Goal: Navigation & Orientation: Go to known website

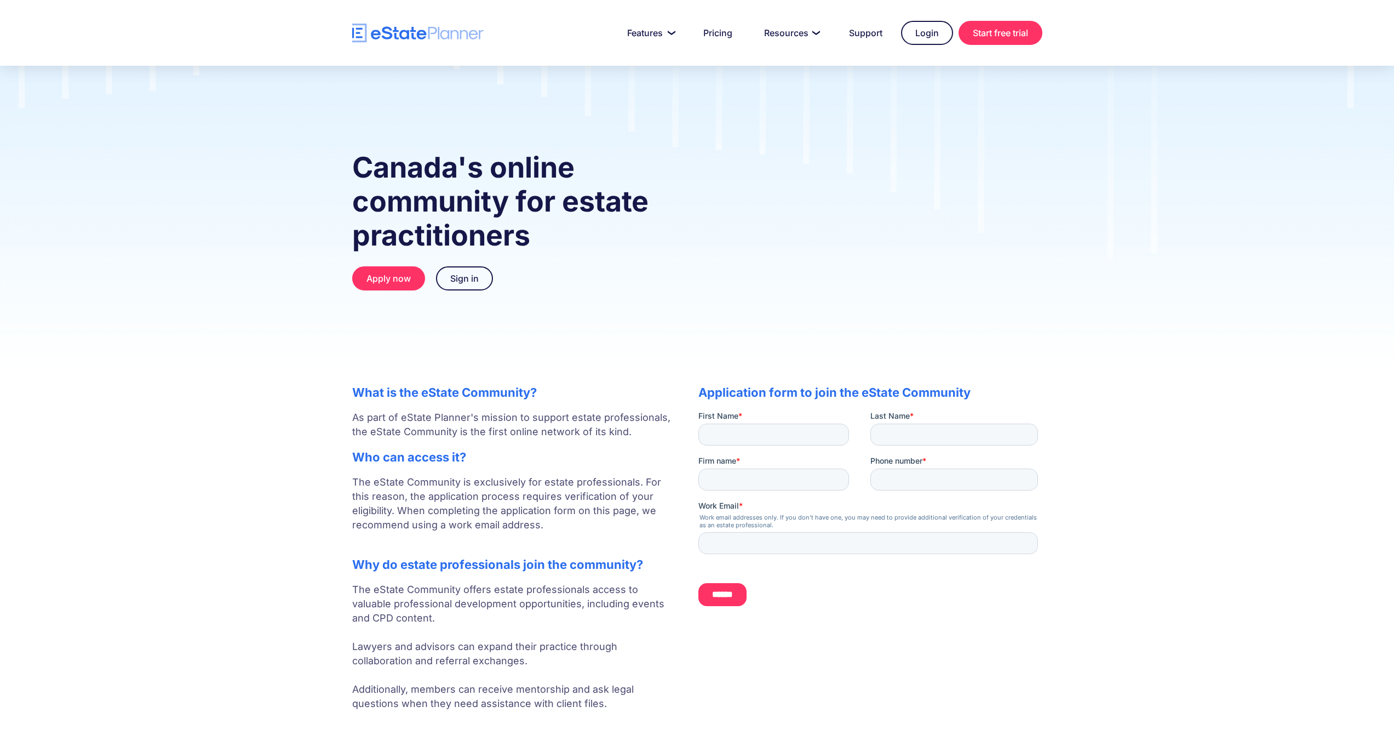
click at [455, 28] on img "home" at bounding box center [418, 33] width 132 height 19
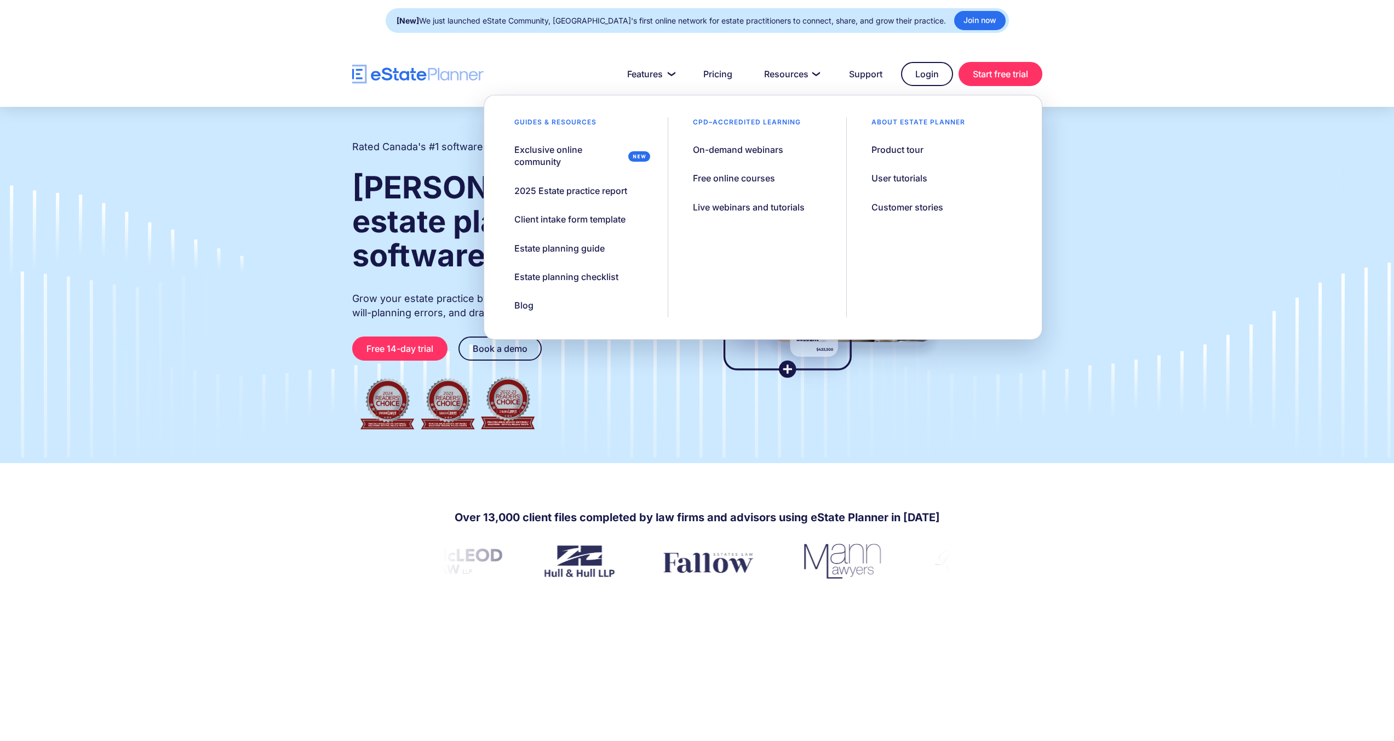
click at [444, 463] on section "Over 13,000 client files completed by law firms and advisors using eState Plann…" at bounding box center [697, 523] width 1394 height 120
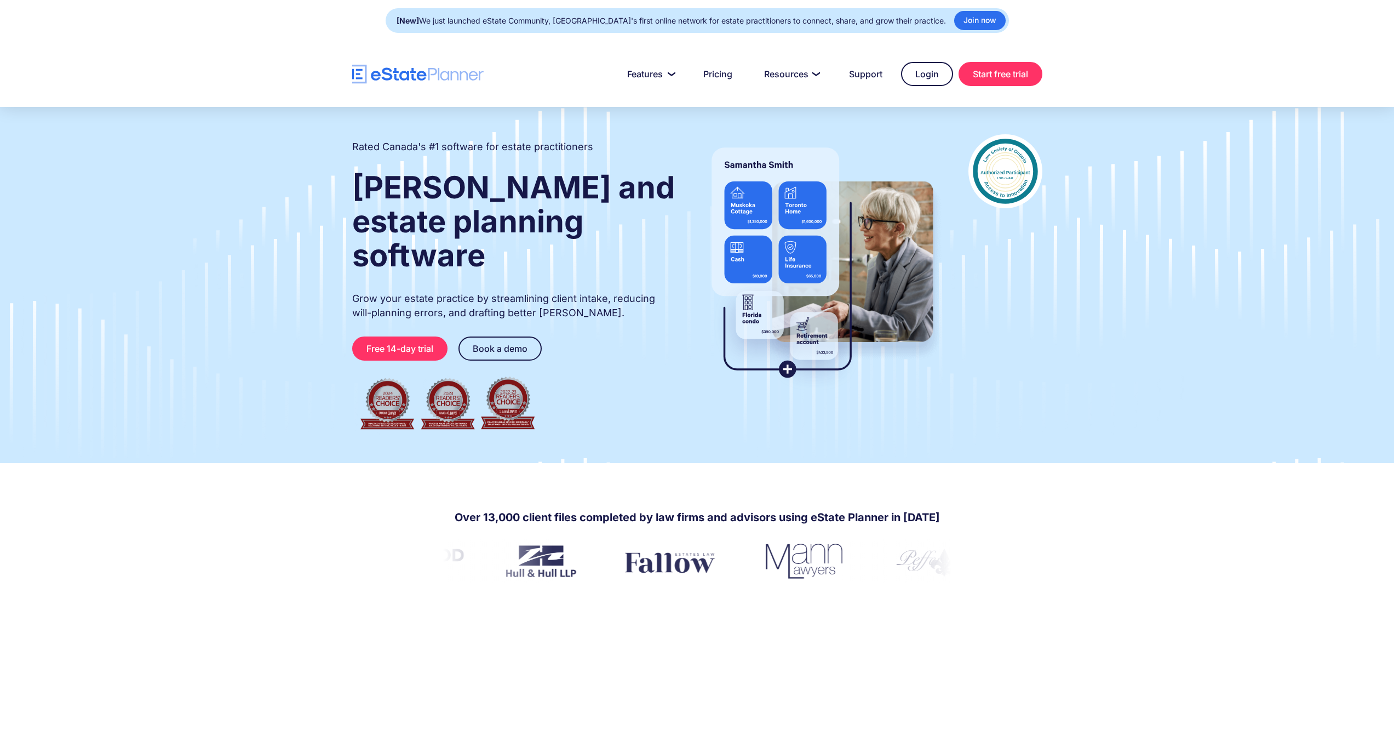
click at [396, 76] on img "home" at bounding box center [418, 74] width 132 height 19
